Goal: Task Accomplishment & Management: Complete application form

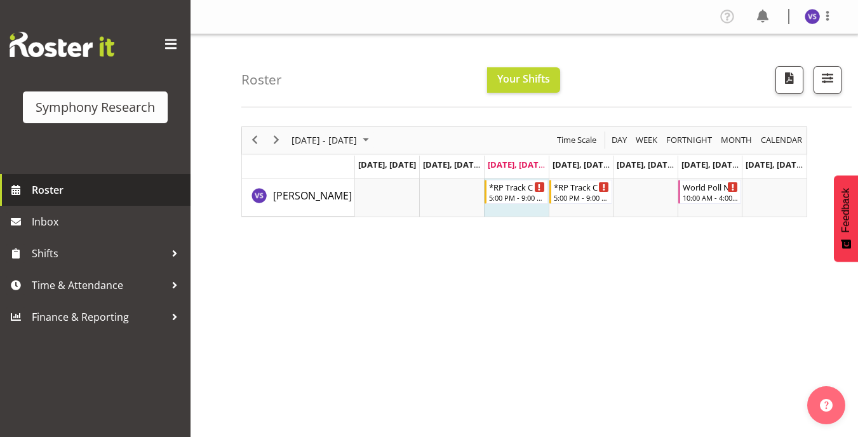
click at [86, 195] on span "Roster" at bounding box center [108, 189] width 152 height 19
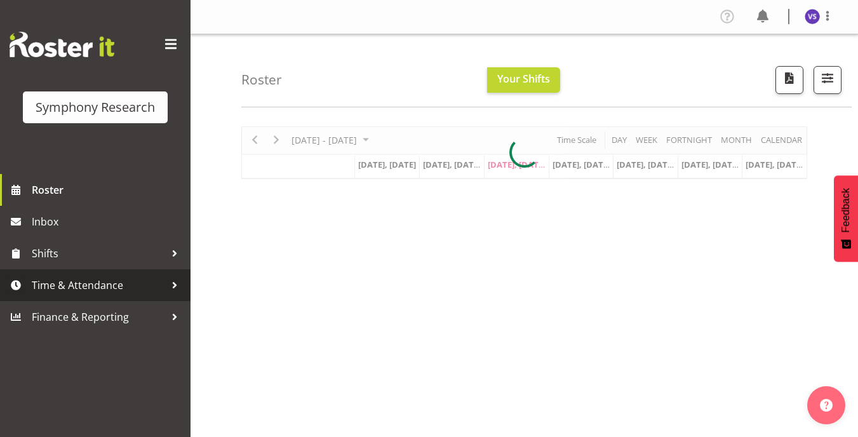
click at [93, 290] on span "Time & Attendance" at bounding box center [98, 284] width 133 height 19
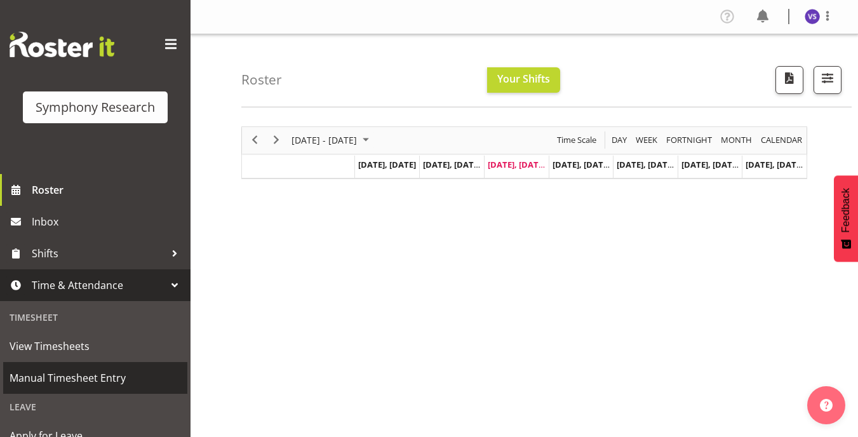
click at [113, 383] on span "Manual Timesheet Entry" at bounding box center [95, 377] width 171 height 19
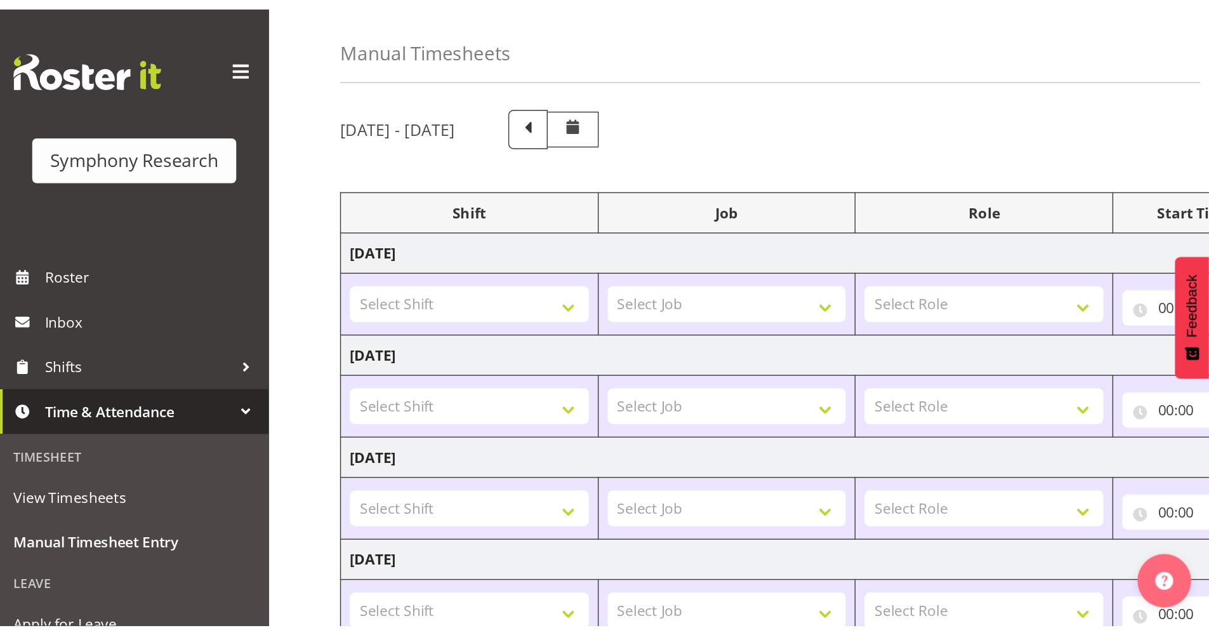
scroll to position [63, 0]
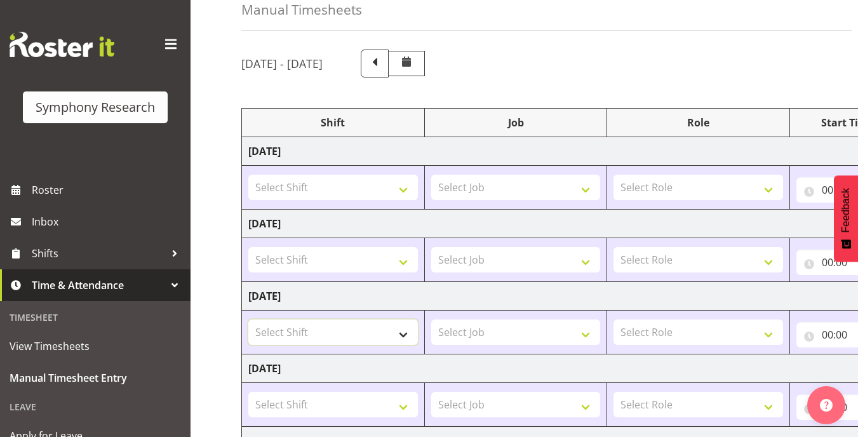
click at [407, 332] on select "Select Shift !!Project Briefing (Job to be assigned) !!Weekend Residential (Ros…" at bounding box center [332, 331] width 169 height 25
click at [566, 284] on td "Wednesday 13th August 2025" at bounding box center [686, 296] width 888 height 29
click at [402, 332] on select "!!Project Briefing (Job to be assigned) !!Weekend Residential (Roster IT Shift …" at bounding box center [332, 331] width 169 height 25
select select "67675"
click at [248, 319] on select "!!Project Briefing (Job to be assigned) !!Weekend Residential (Roster IT Shift …" at bounding box center [332, 331] width 169 height 25
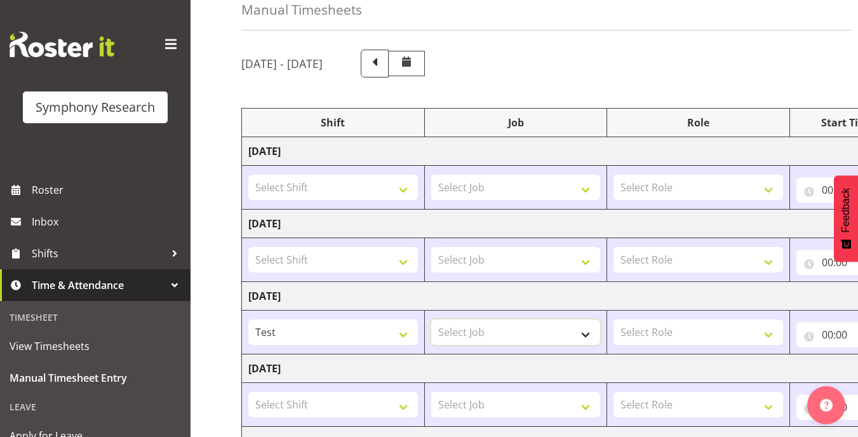
click at [582, 333] on select "Select Job 550060 IF Admin 553492 World Poll Aus Wave 2 Main 2025 553500 BFM Ju…" at bounding box center [515, 331] width 169 height 25
select select "10239"
click at [431, 319] on select "Select Job 550060 IF Admin 553492 World Poll Aus Wave 2 Main 2025 553500 BFM Ju…" at bounding box center [515, 331] width 169 height 25
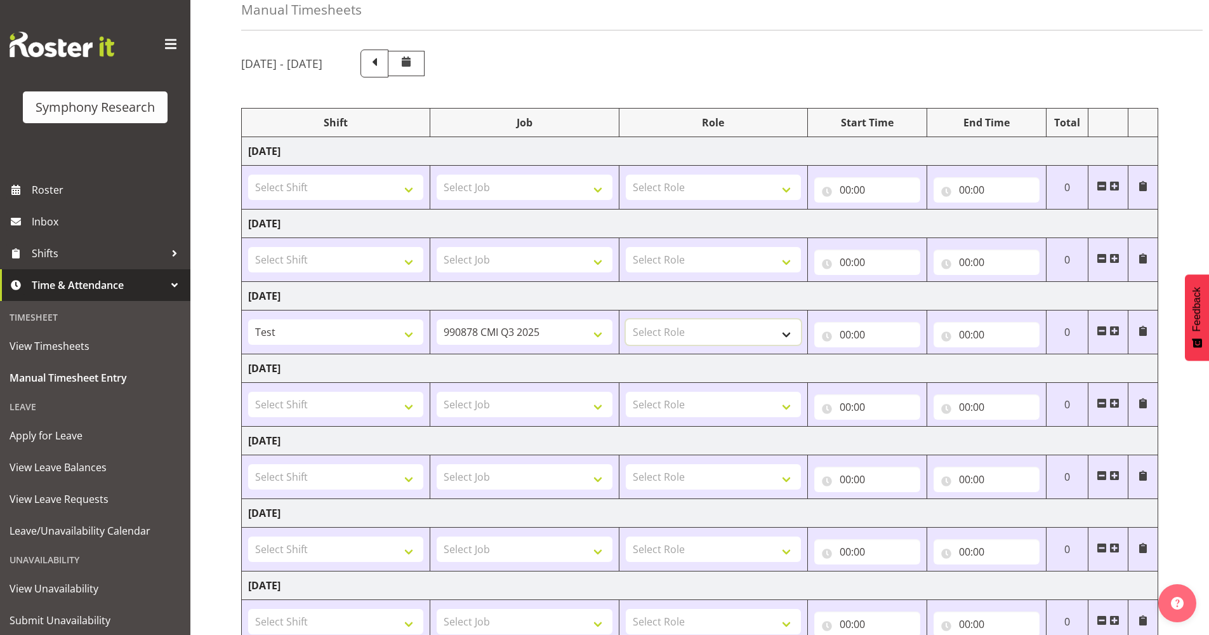
click at [784, 339] on select "Select Role Briefing Interviewing" at bounding box center [713, 331] width 175 height 25
select select "47"
click at [626, 319] on select "Select Role Briefing Interviewing" at bounding box center [713, 331] width 175 height 25
click at [852, 329] on input "00:00" at bounding box center [867, 334] width 106 height 25
click at [857, 365] on select "00 01 02 03 04 05 06 07 08 09 10 11 12 13 14 15 16 17 18 19 20 21 22 23" at bounding box center [901, 367] width 29 height 25
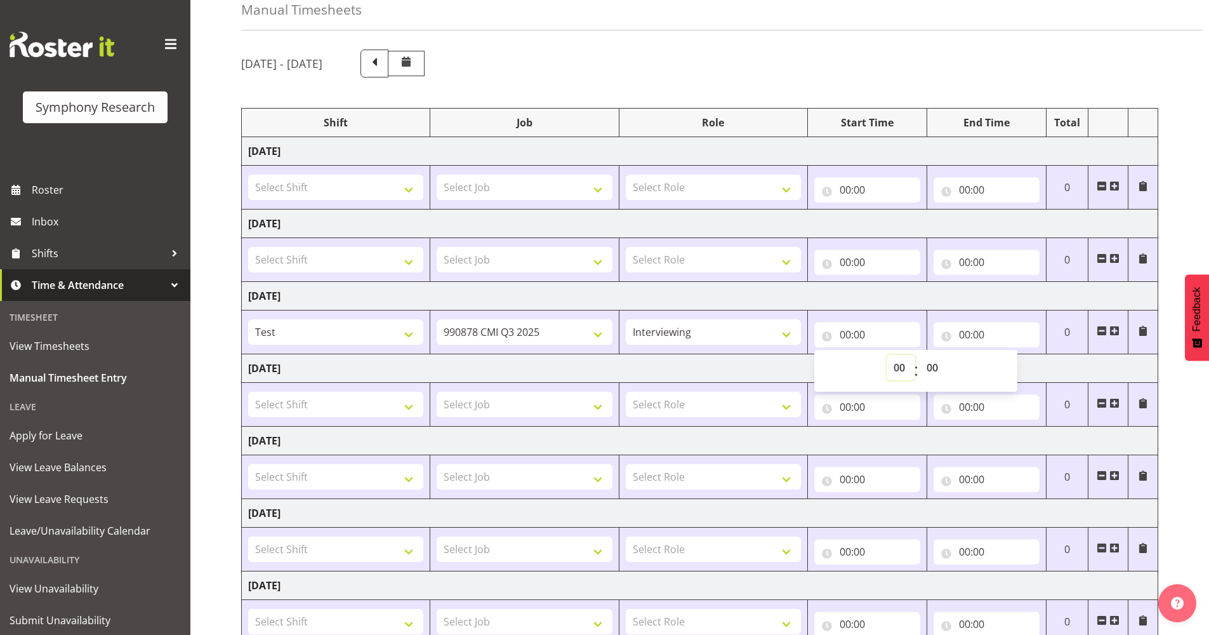
select select "17"
click at [857, 355] on select "00 01 02 03 04 05 06 07 08 09 10 11 12 13 14 15 16 17 18 19 20 21 22 23" at bounding box center [901, 367] width 29 height 25
type input "17:00"
click at [857, 370] on select "00 01 02 03 04 05 06 07 08 09 10 11 12 13 14 15 16 17 18 19 20 21 22 23 24 25 2…" at bounding box center [934, 367] width 29 height 25
click at [857, 369] on select "00 01 02 03 04 05 06 07 08 09 10 11 12 13 14 15 16 17 18 19 20 21 22 23 24 25 2…" at bounding box center [934, 367] width 29 height 25
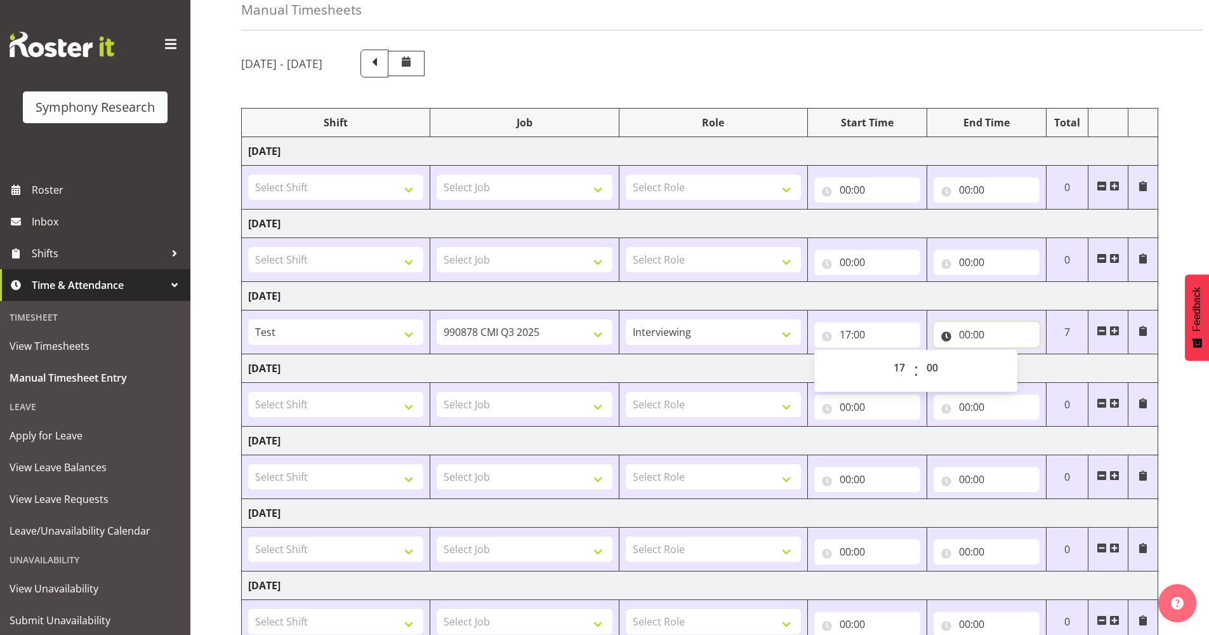
click at [857, 331] on input "00:00" at bounding box center [987, 334] width 106 height 25
click at [857, 369] on select "00 01 02 03 04 05 06 07 08 09 10 11 12 13 14 15 16 17 18 19 20 21 22 23" at bounding box center [1020, 367] width 29 height 25
select select "21"
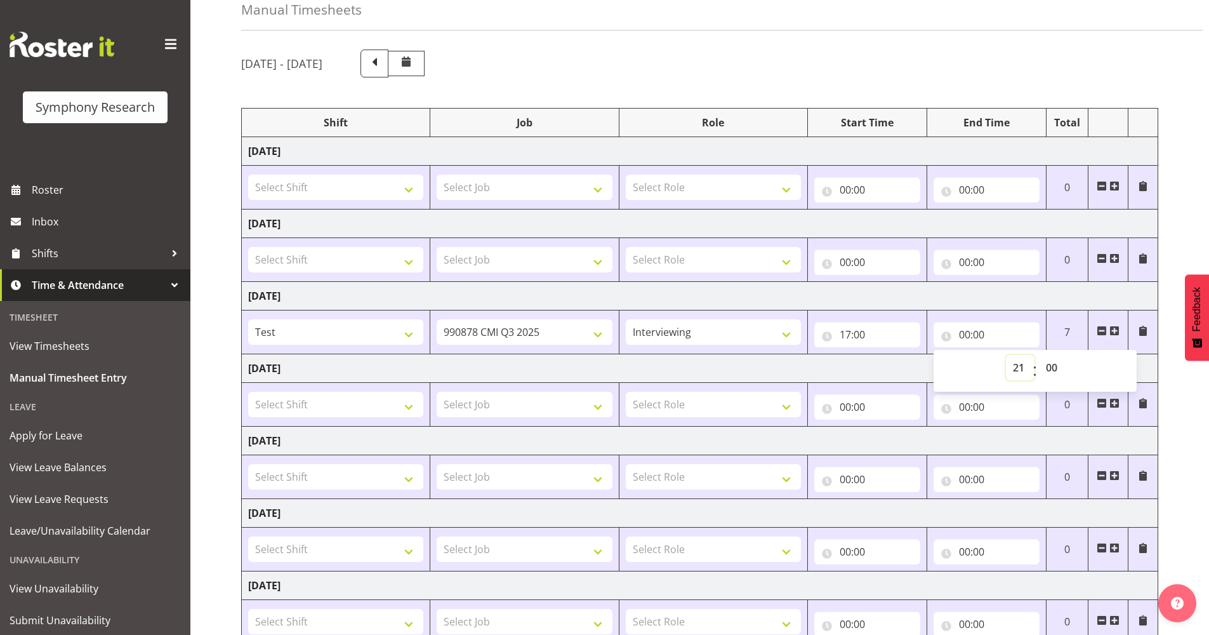
click at [857, 355] on select "00 01 02 03 04 05 06 07 08 09 10 11 12 13 14 15 16 17 18 19 20 21 22 23" at bounding box center [1020, 367] width 29 height 25
type input "21:00"
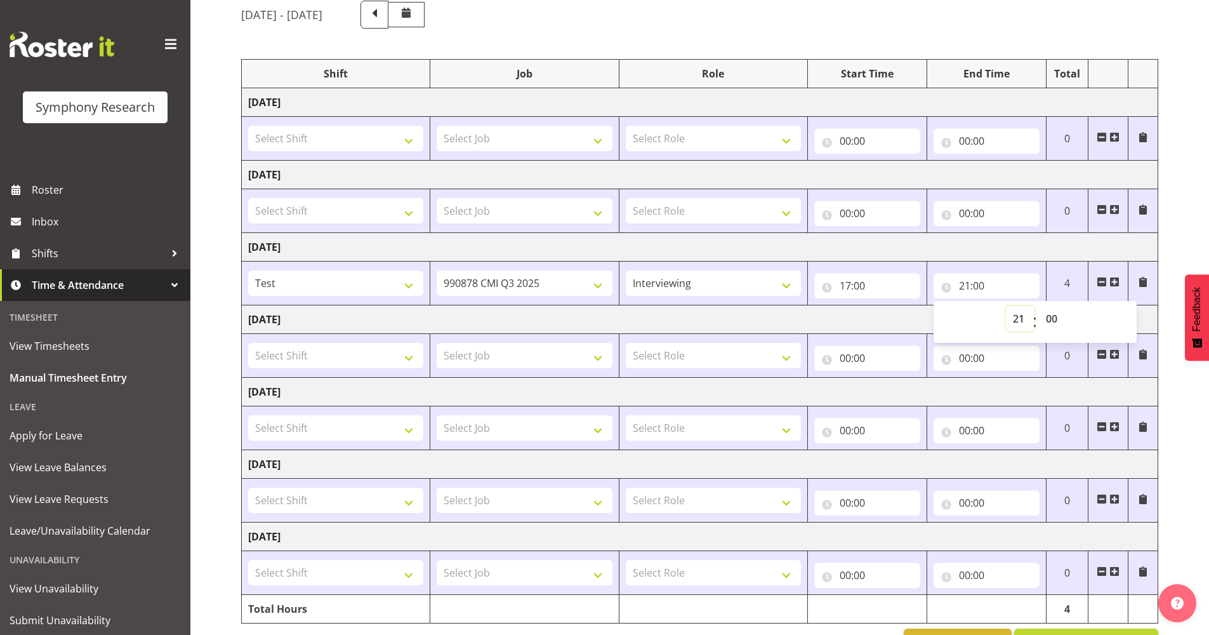
scroll to position [153, 0]
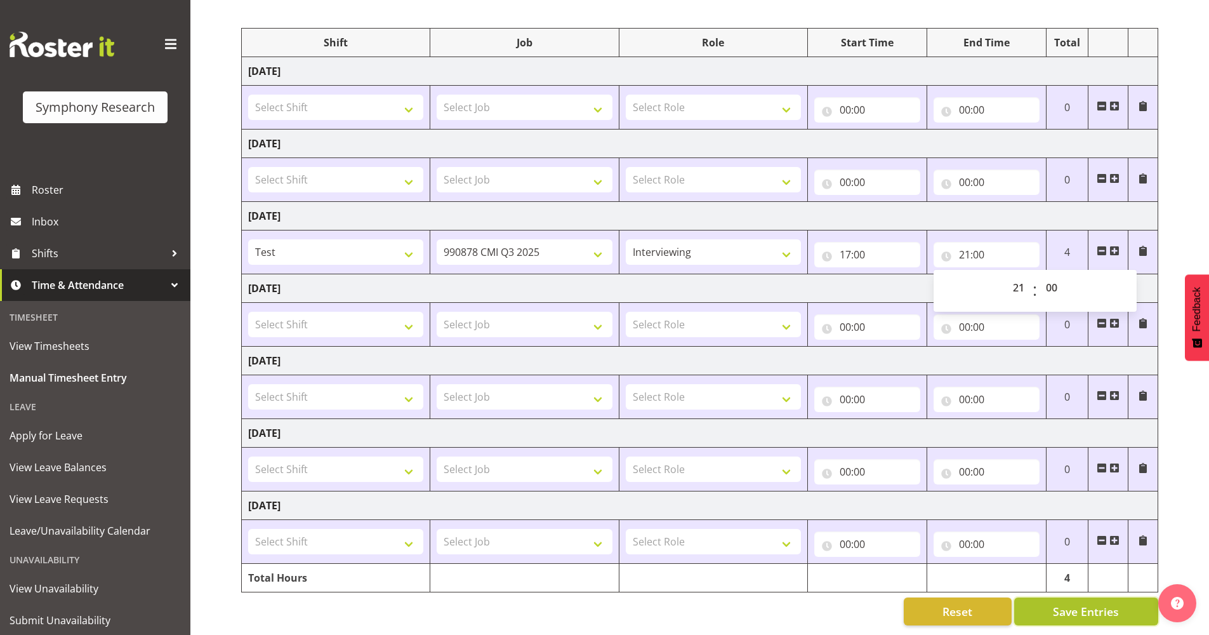
click at [857, 436] on span "Save Entries" at bounding box center [1086, 611] width 66 height 17
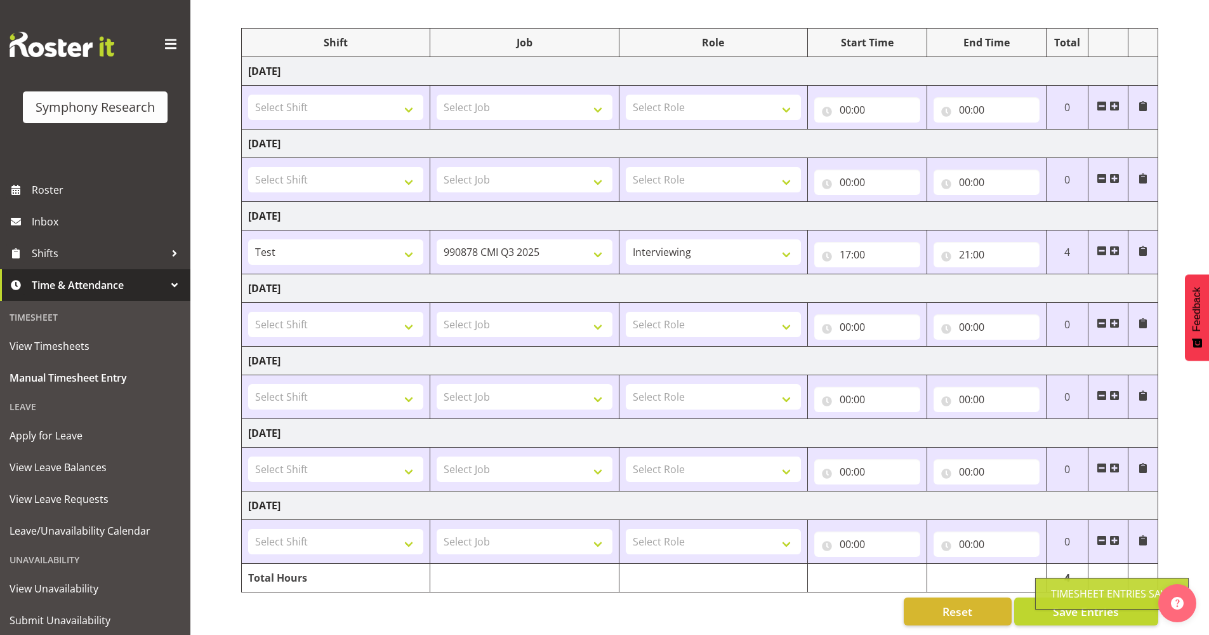
click at [857, 436] on div "Timesheet Entries Save" at bounding box center [1112, 593] width 122 height 15
click at [857, 436] on span "Save Entries" at bounding box center [1086, 611] width 66 height 17
